Goal: Obtain resource: Obtain resource

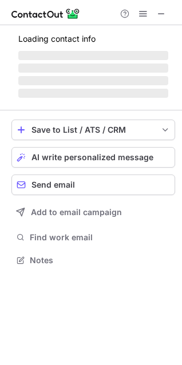
scroll to position [267, 182]
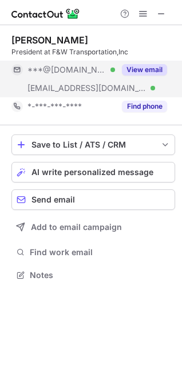
click at [142, 73] on button "View email" at bounding box center [144, 69] width 45 height 11
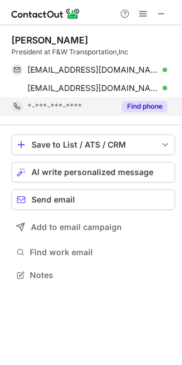
click at [145, 106] on button "Find phone" at bounding box center [144, 106] width 45 height 11
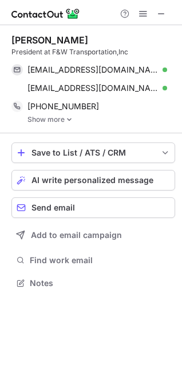
click at [61, 117] on link "Show more" at bounding box center [101, 120] width 148 height 8
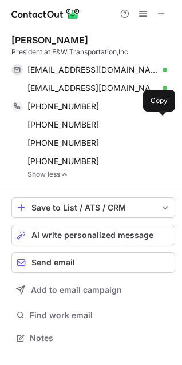
scroll to position [330, 182]
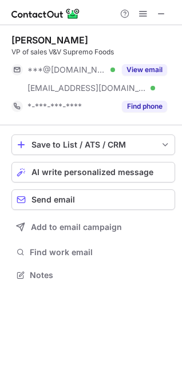
scroll to position [267, 182]
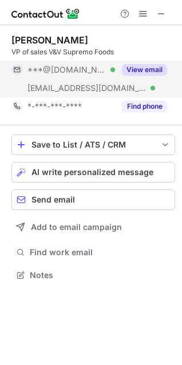
click at [152, 74] on button "View email" at bounding box center [144, 69] width 45 height 11
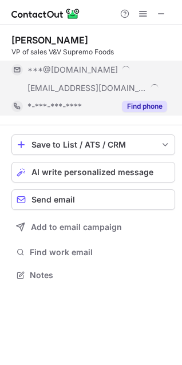
click at [146, 102] on button "Find phone" at bounding box center [144, 106] width 45 height 11
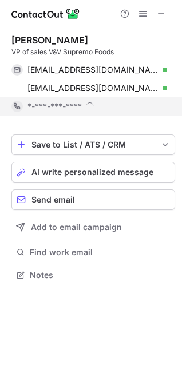
scroll to position [275, 182]
